Goal: Information Seeking & Learning: Learn about a topic

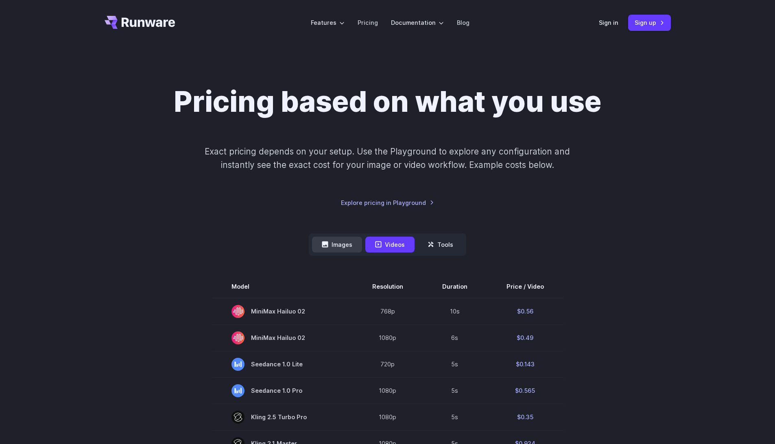
click at [350, 250] on button "Images" at bounding box center [337, 245] width 50 height 16
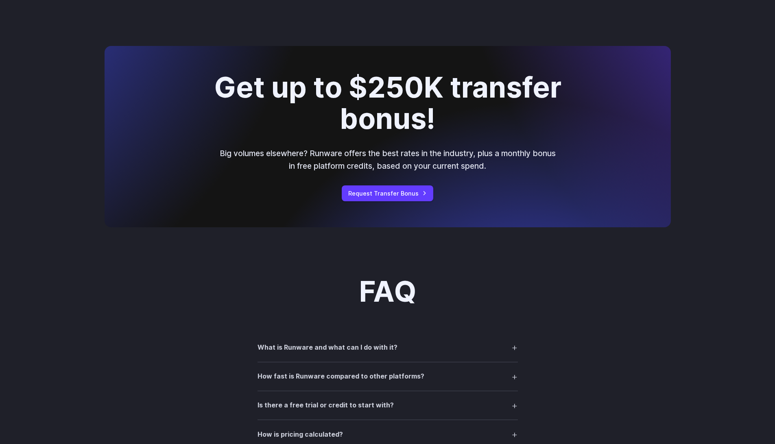
scroll to position [935, 0]
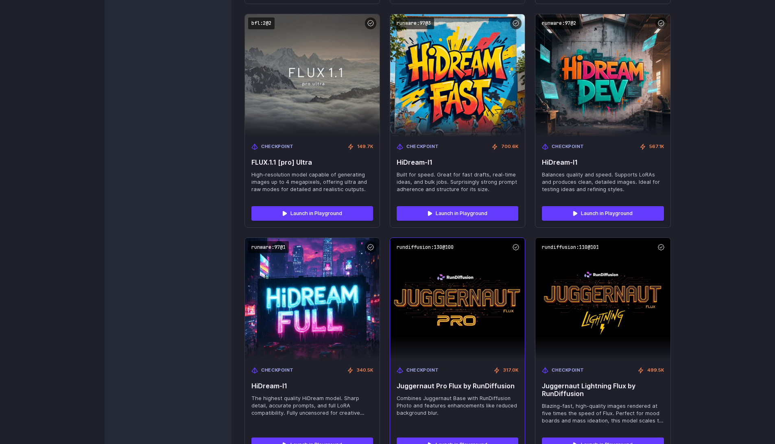
scroll to position [2602, 0]
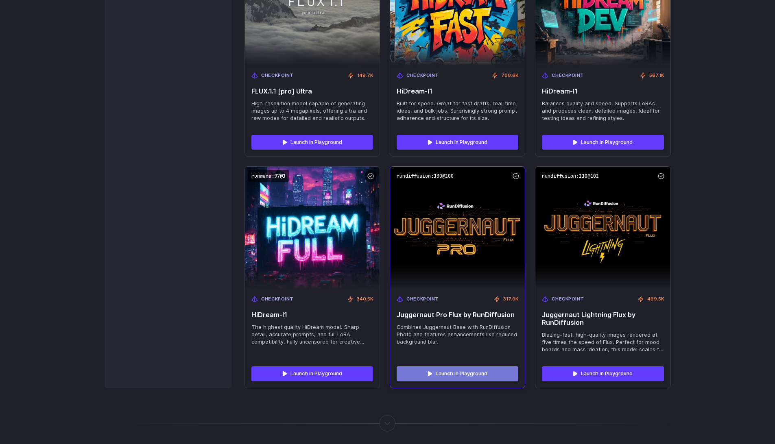
click at [429, 381] on link "Launch in Playground" at bounding box center [458, 374] width 122 height 15
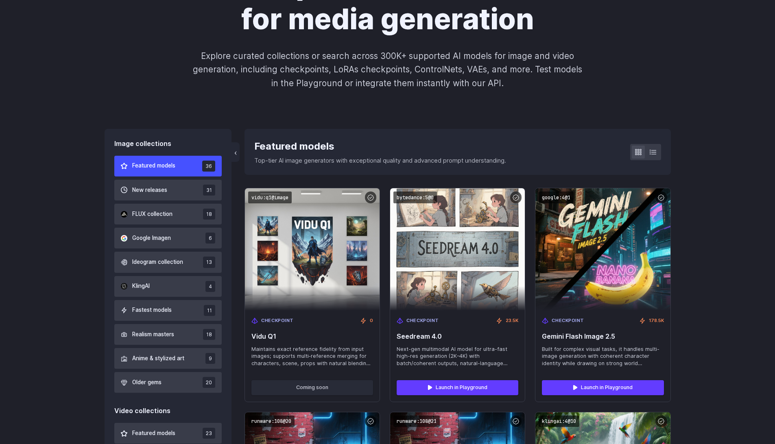
scroll to position [0, 0]
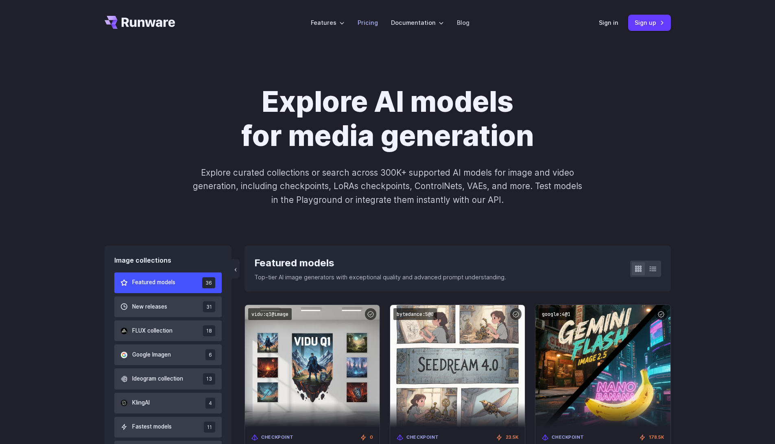
click at [372, 26] on link "Pricing" at bounding box center [368, 22] width 20 height 9
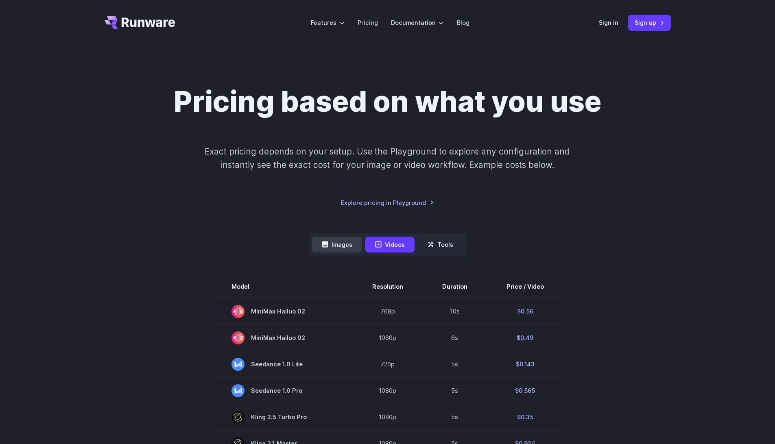
click at [348, 245] on button "Images" at bounding box center [337, 245] width 50 height 16
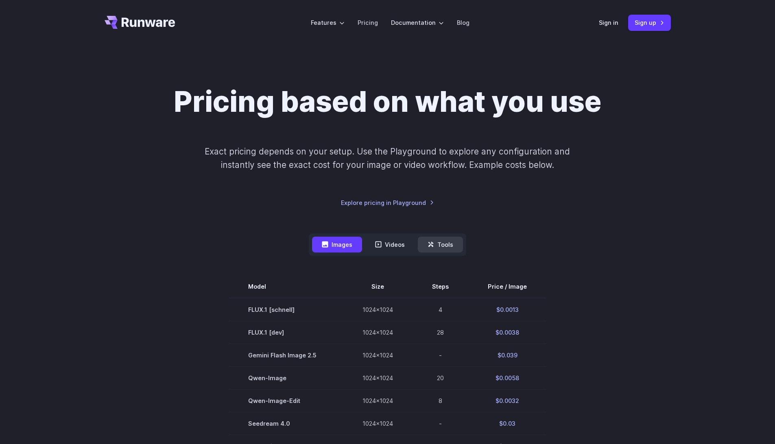
click at [436, 242] on button "Tools" at bounding box center [440, 245] width 45 height 16
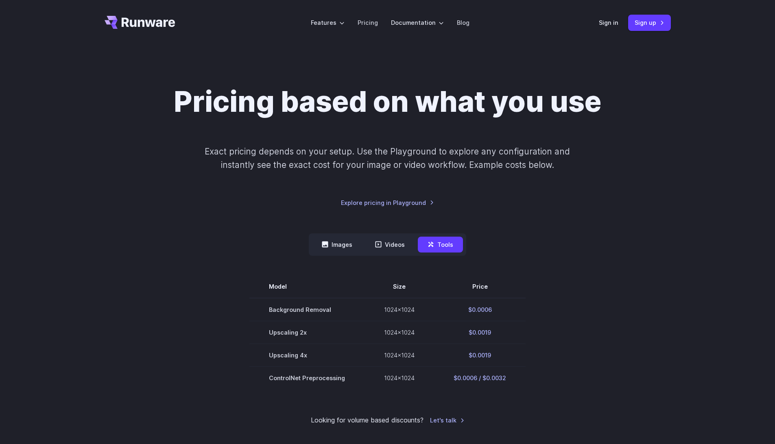
click at [328, 253] on nav "Images Videos Tools ****** ****** *****" at bounding box center [388, 245] width 158 height 22
click at [328, 253] on button "Images" at bounding box center [337, 245] width 50 height 16
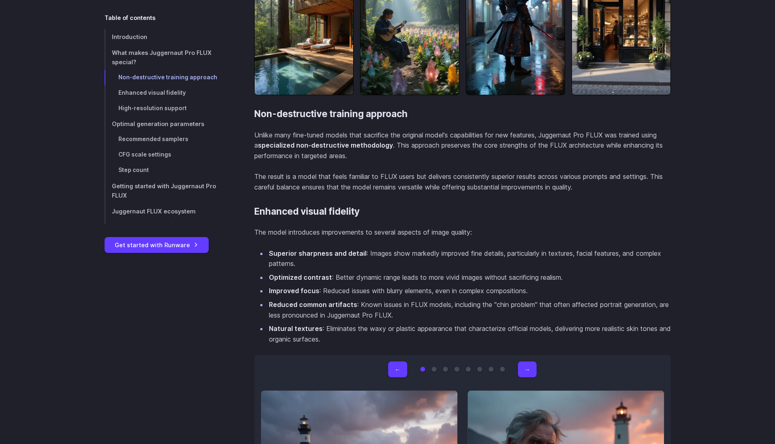
scroll to position [1747, 0]
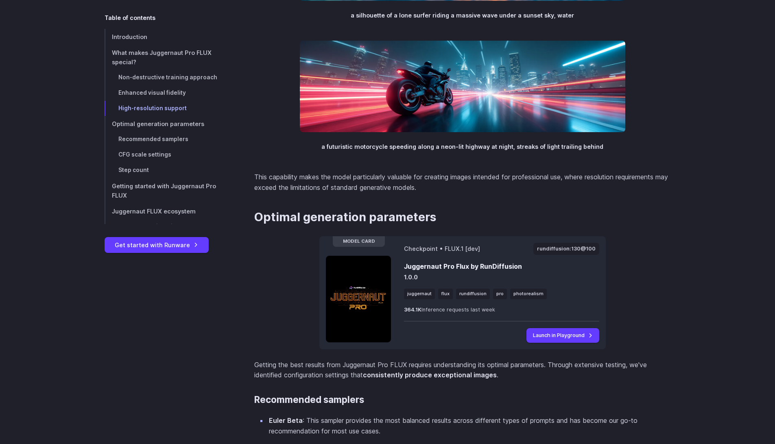
click at [389, 378] on strong "consistently produce exceptional images" at bounding box center [430, 375] width 134 height 8
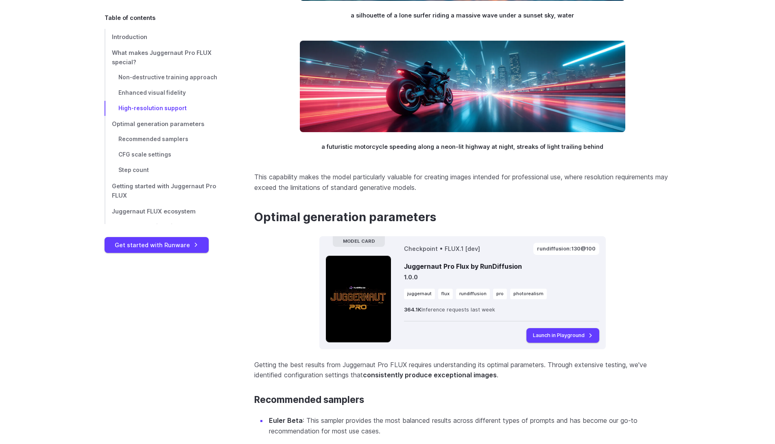
click at [484, 219] on h2 "Optimal generation parameters" at bounding box center [462, 217] width 417 height 14
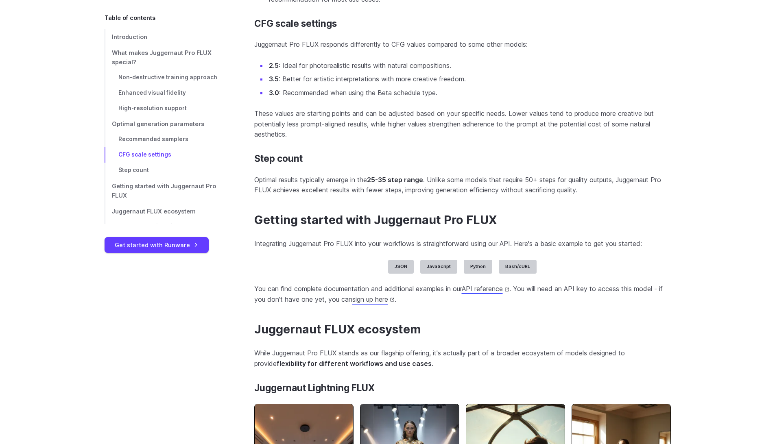
scroll to position [2181, 0]
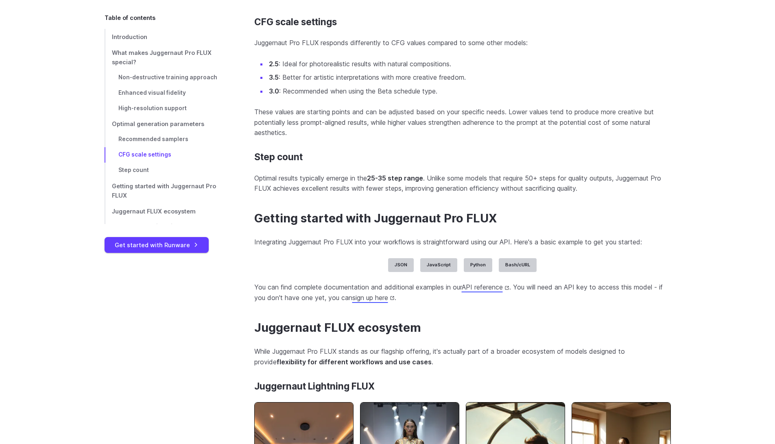
click at [0, 0] on span ""height" : 1536 ," at bounding box center [0, 0] width 0 height 0
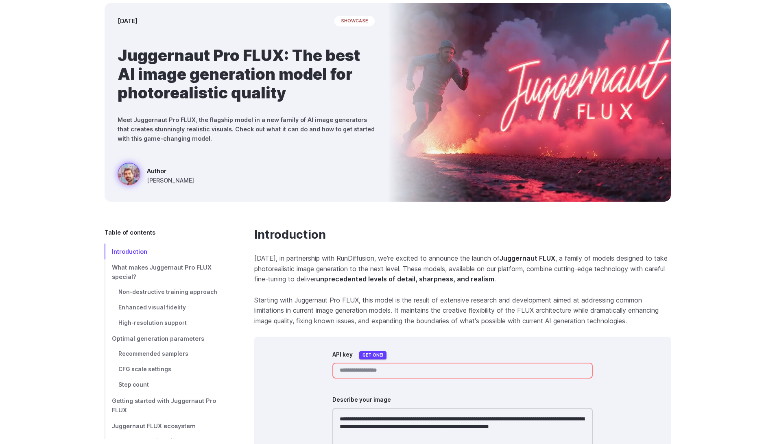
scroll to position [67, 0]
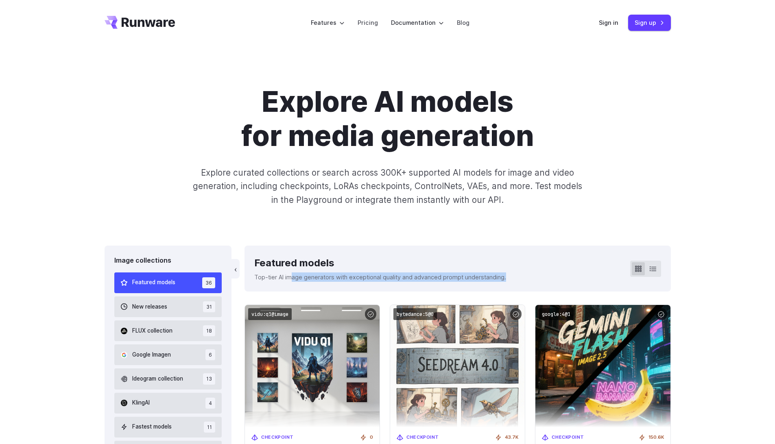
drag, startPoint x: 298, startPoint y: 287, endPoint x: 291, endPoint y: 280, distance: 10.1
click at [291, 280] on div "‹ Featured models Top-tier AI image generators with exceptional quality and adv…" at bounding box center [458, 269] width 426 height 46
click at [291, 280] on p "Top-tier AI image generators with exceptional quality and advanced prompt under…" at bounding box center [380, 277] width 252 height 9
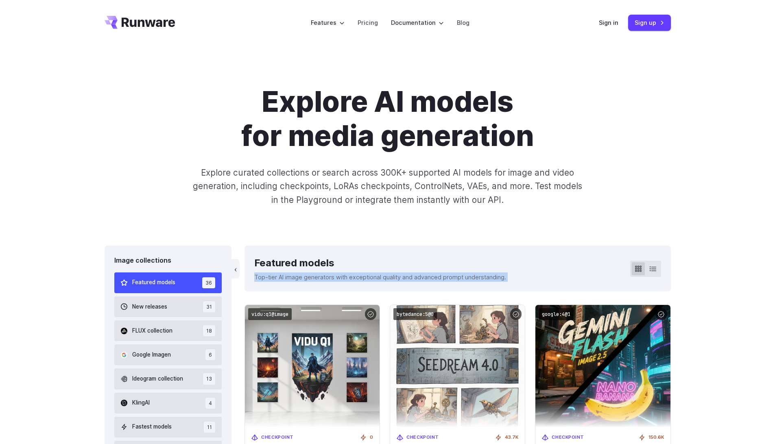
click at [291, 280] on p "Top-tier AI image generators with exceptional quality and advanced prompt under…" at bounding box center [380, 277] width 252 height 9
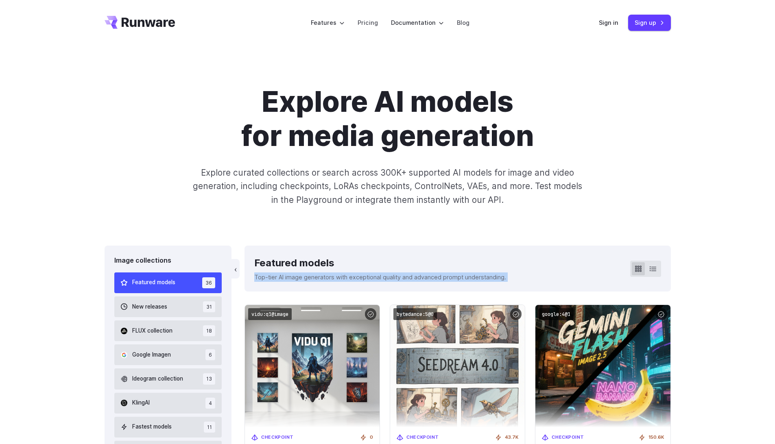
click at [291, 280] on p "Top-tier AI image generators with exceptional quality and advanced prompt under…" at bounding box center [380, 277] width 252 height 9
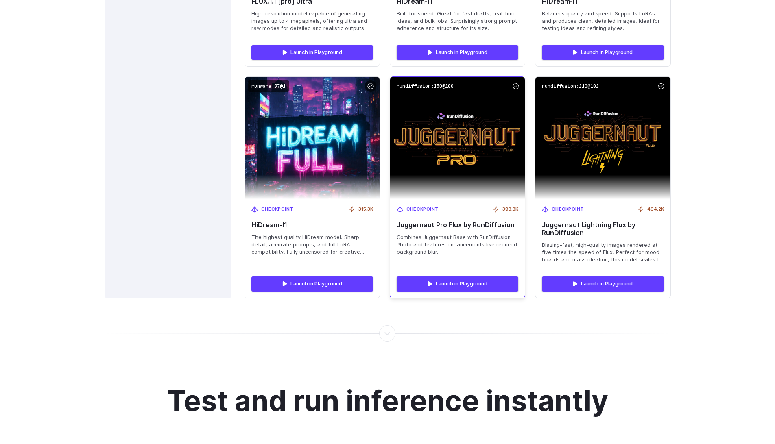
scroll to position [2701, 0]
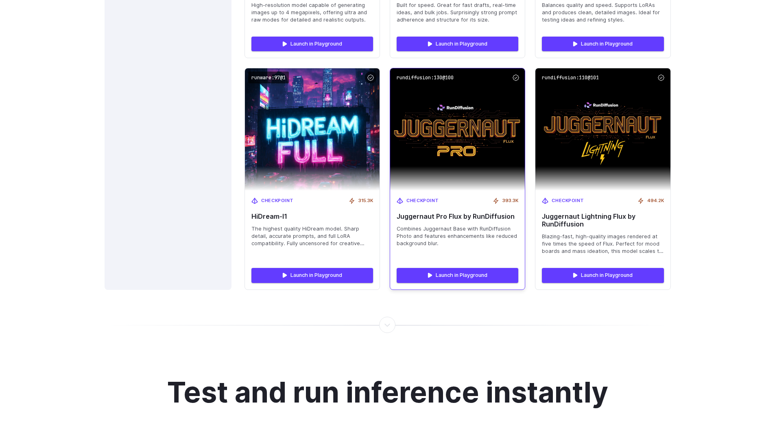
click at [487, 217] on span "Juggernaut Pro Flux by RunDiffusion" at bounding box center [458, 217] width 122 height 8
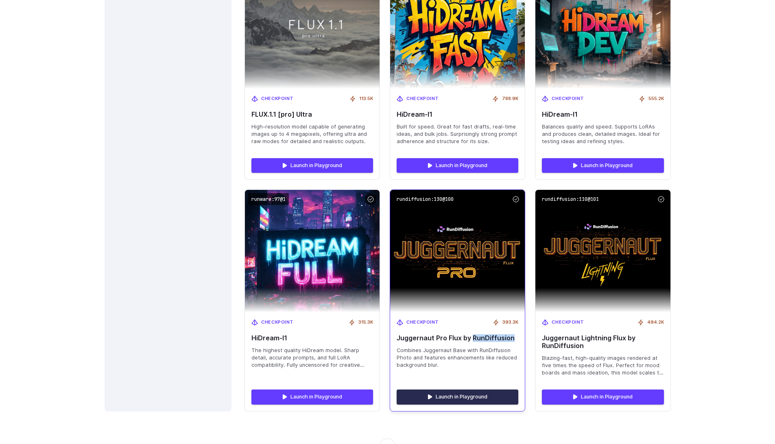
scroll to position [2579, 0]
click at [427, 399] on link "Launch in Playground" at bounding box center [458, 397] width 122 height 15
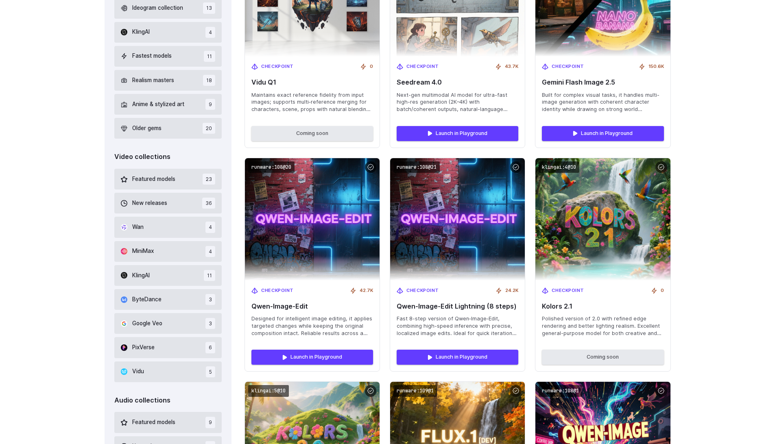
scroll to position [0, 0]
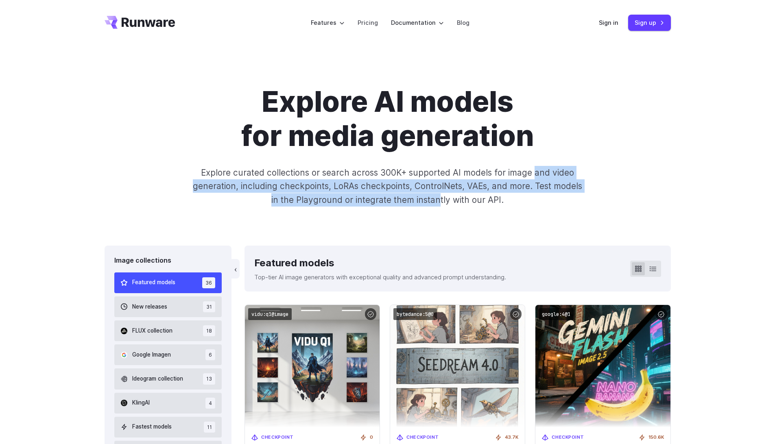
drag, startPoint x: 536, startPoint y: 169, endPoint x: 439, endPoint y: 200, distance: 102.6
click at [439, 200] on p "Explore curated collections or search across 300K+ supported AI models for imag…" at bounding box center [387, 186] width 396 height 41
drag, startPoint x: 439, startPoint y: 200, endPoint x: 433, endPoint y: 186, distance: 15.7
click at [433, 186] on p "Explore curated collections or search across 300K+ supported AI models for imag…" at bounding box center [387, 186] width 396 height 41
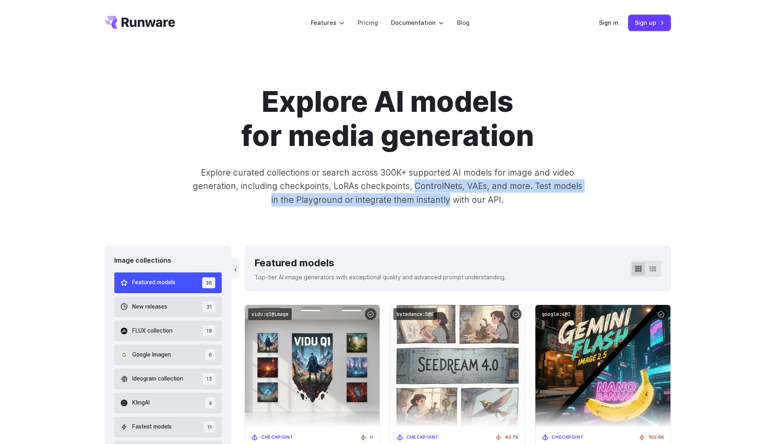
click at [433, 186] on p "Explore curated collections or search across 300K+ supported AI models for imag…" at bounding box center [387, 186] width 396 height 41
drag, startPoint x: 433, startPoint y: 186, endPoint x: 406, endPoint y: 208, distance: 35.5
click at [406, 208] on div "Explore AI models for media generation Explore curated collections or search ac…" at bounding box center [387, 146] width 775 height 200
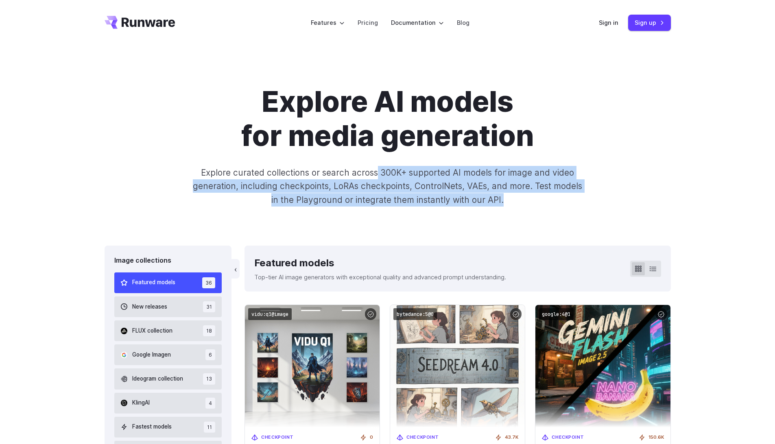
drag, startPoint x: 406, startPoint y: 208, endPoint x: 370, endPoint y: 171, distance: 51.5
click at [370, 171] on div "Explore AI models for media generation Explore curated collections or search ac…" at bounding box center [387, 146] width 775 height 200
click at [370, 171] on p "Explore curated collections or search across 300K+ supported AI models for imag…" at bounding box center [387, 186] width 396 height 41
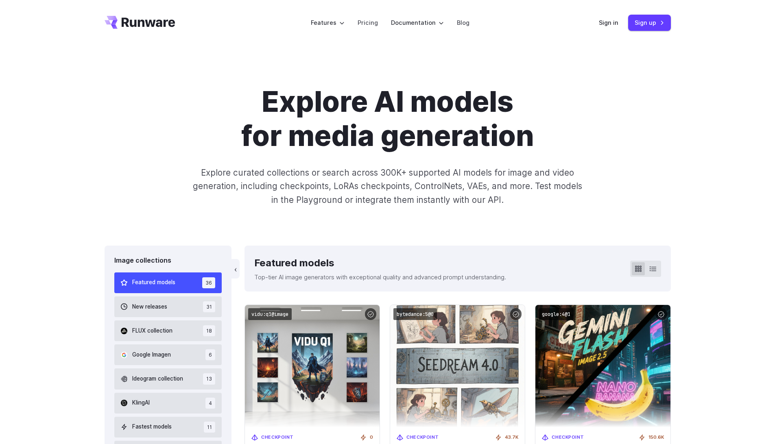
click at [650, 278] on div "‹ Featured models Top-tier AI image generators with exceptional quality and adv…" at bounding box center [458, 269] width 426 height 46
click at [647, 268] on button at bounding box center [653, 269] width 13 height 13
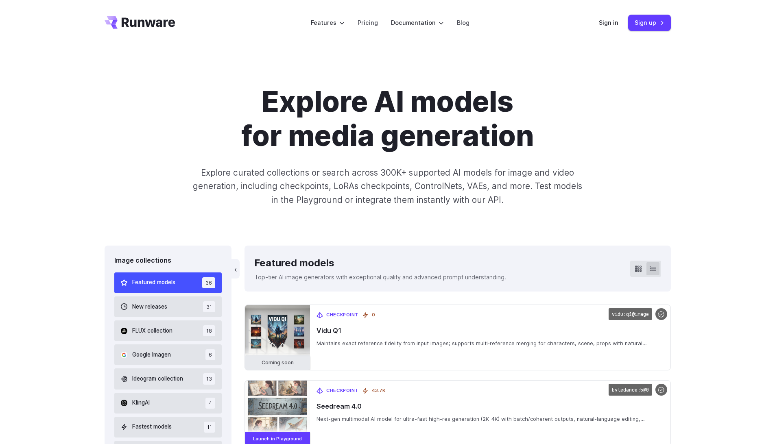
click at [459, 272] on div "Featured models Top-tier AI image generators with exceptional quality and advan…" at bounding box center [380, 269] width 252 height 26
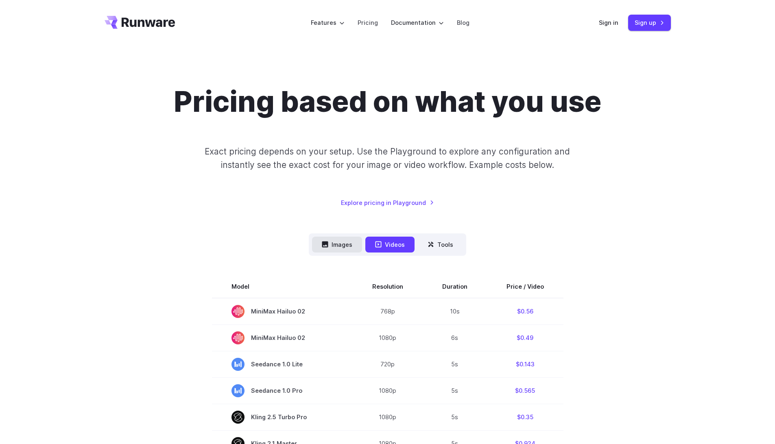
click at [339, 245] on button "Images" at bounding box center [337, 245] width 50 height 16
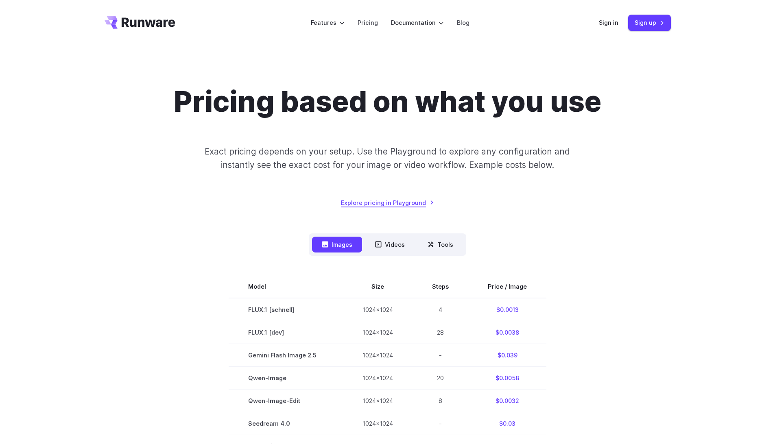
click at [367, 206] on link "Explore pricing in Playground" at bounding box center [387, 202] width 93 height 9
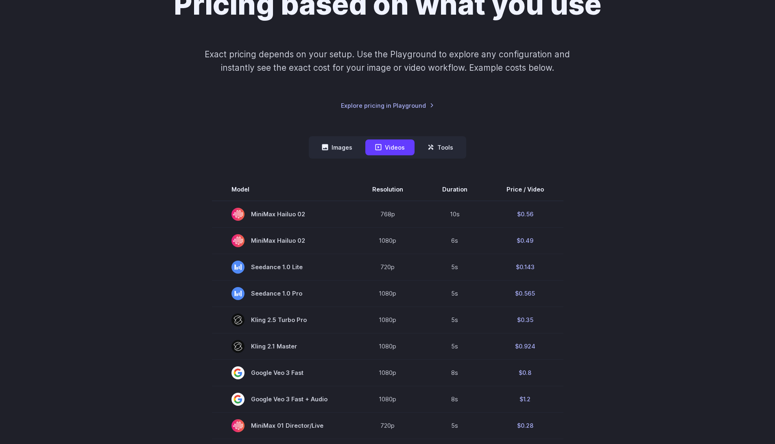
scroll to position [89, 0]
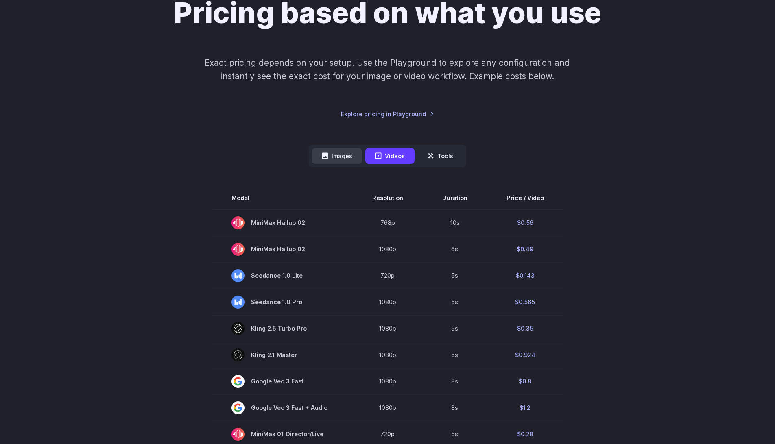
click at [336, 156] on button "Images" at bounding box center [337, 156] width 50 height 16
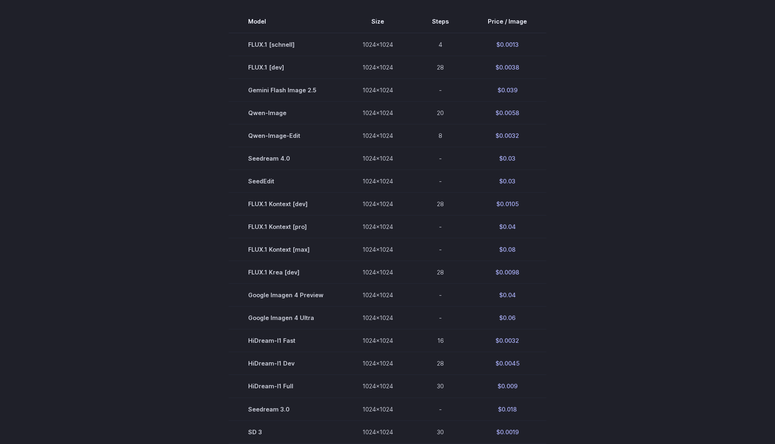
scroll to position [264, 0]
